Goal: Information Seeking & Learning: Learn about a topic

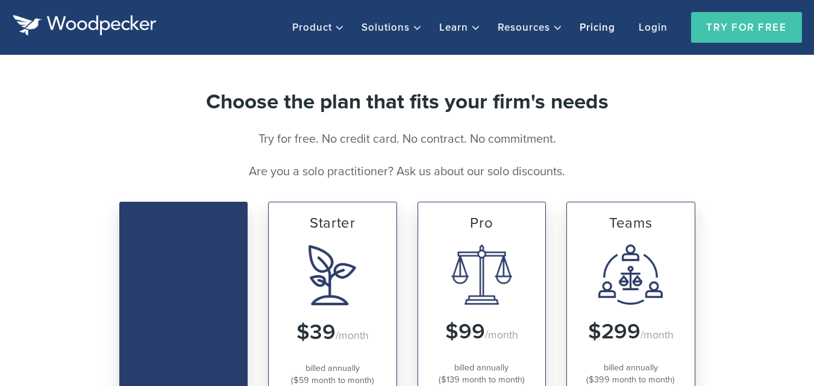
click at [102, 22] on img at bounding box center [84, 25] width 145 height 21
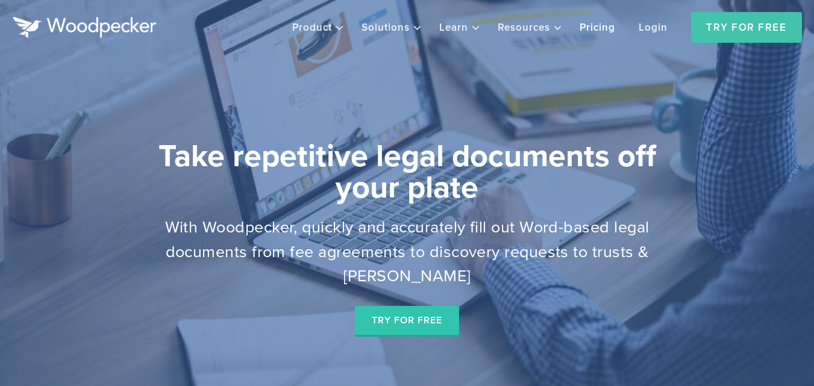
click at [600, 30] on link "Pricing" at bounding box center [598, 27] width 56 height 26
